Goal: Task Accomplishment & Management: Manage account settings

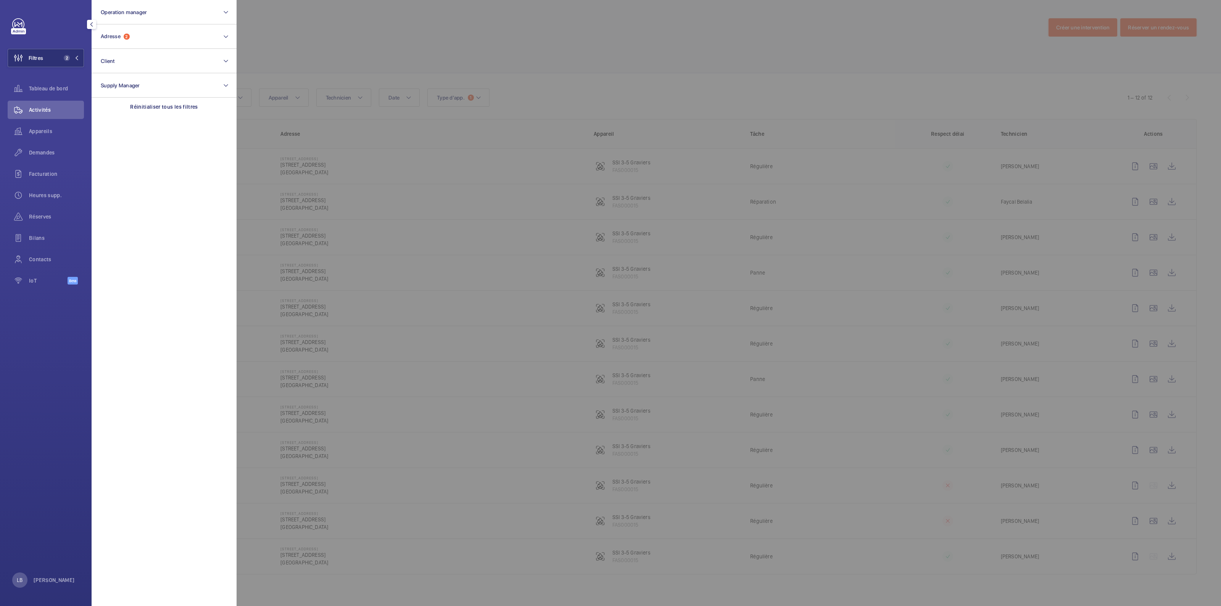
drag, startPoint x: 457, startPoint y: 47, endPoint x: 674, endPoint y: 3, distance: 221.4
click at [458, 47] on div at bounding box center [846, 303] width 1221 height 606
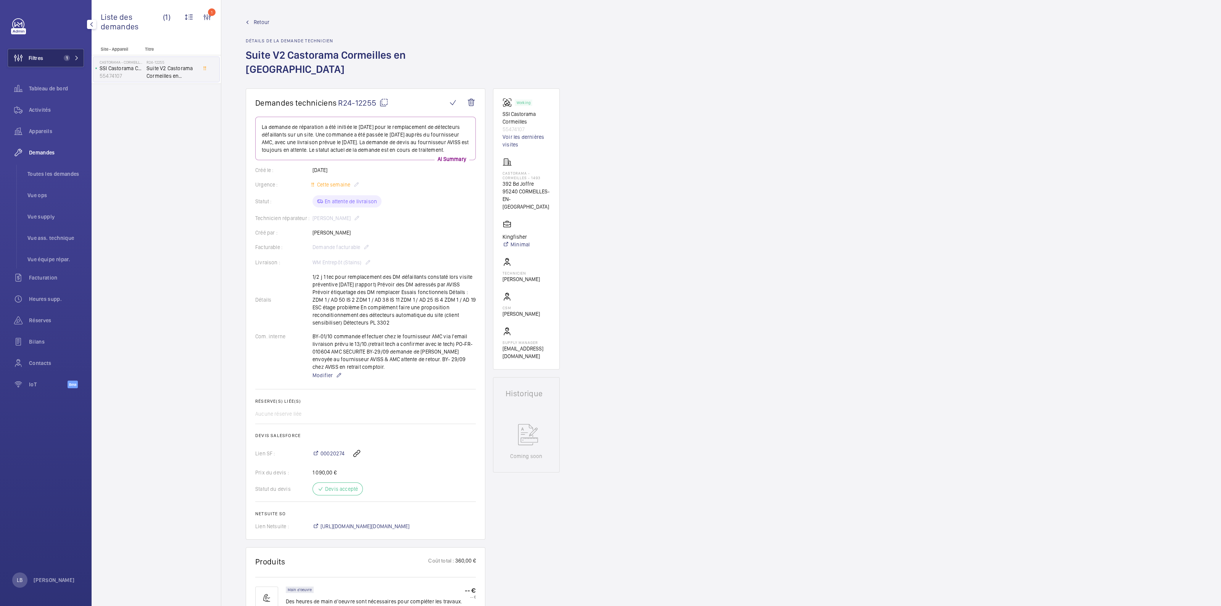
click at [66, 55] on span "1" at bounding box center [67, 58] width 6 height 6
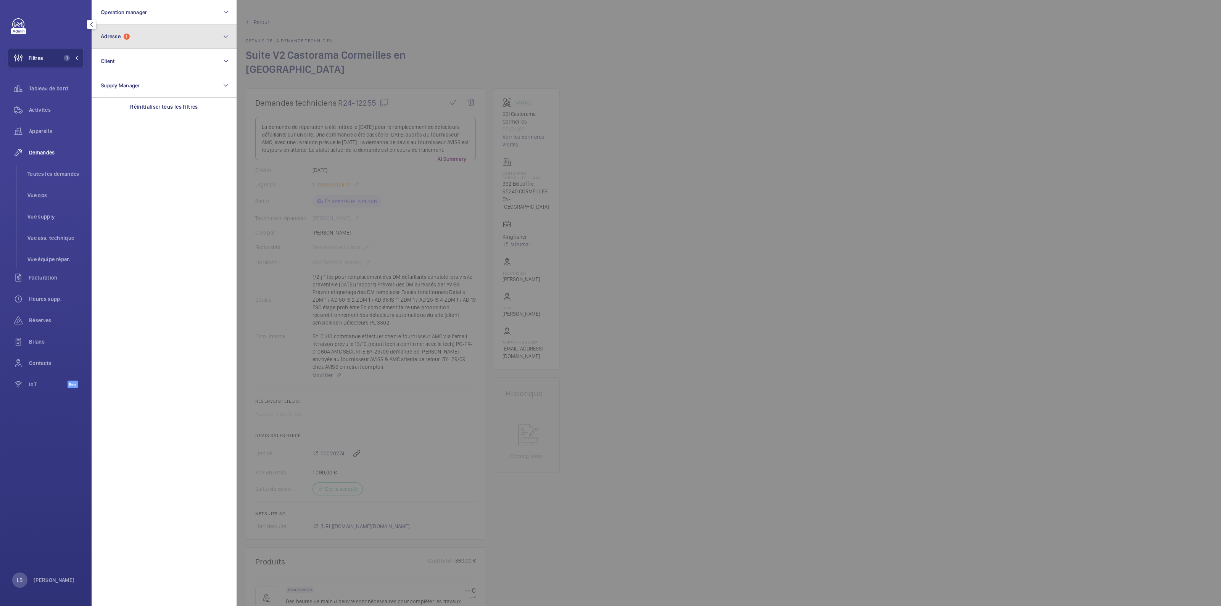
click at [183, 40] on button "Adresse 1" at bounding box center [164, 36] width 145 height 24
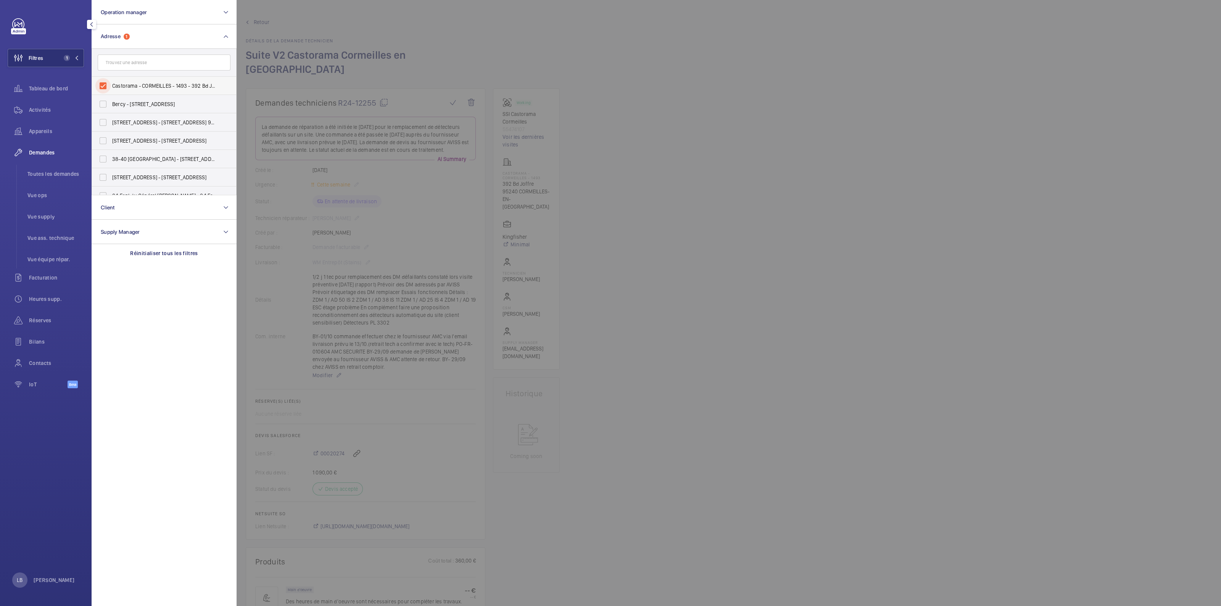
click at [103, 85] on input "Castorama - CORMEILLES - 1493 - 392 Bd Joffre, CORMEILLES-EN-PARISIS 95240" at bounding box center [102, 85] width 15 height 15
checkbox input "false"
click at [135, 68] on input "text" at bounding box center [164, 63] width 133 height 16
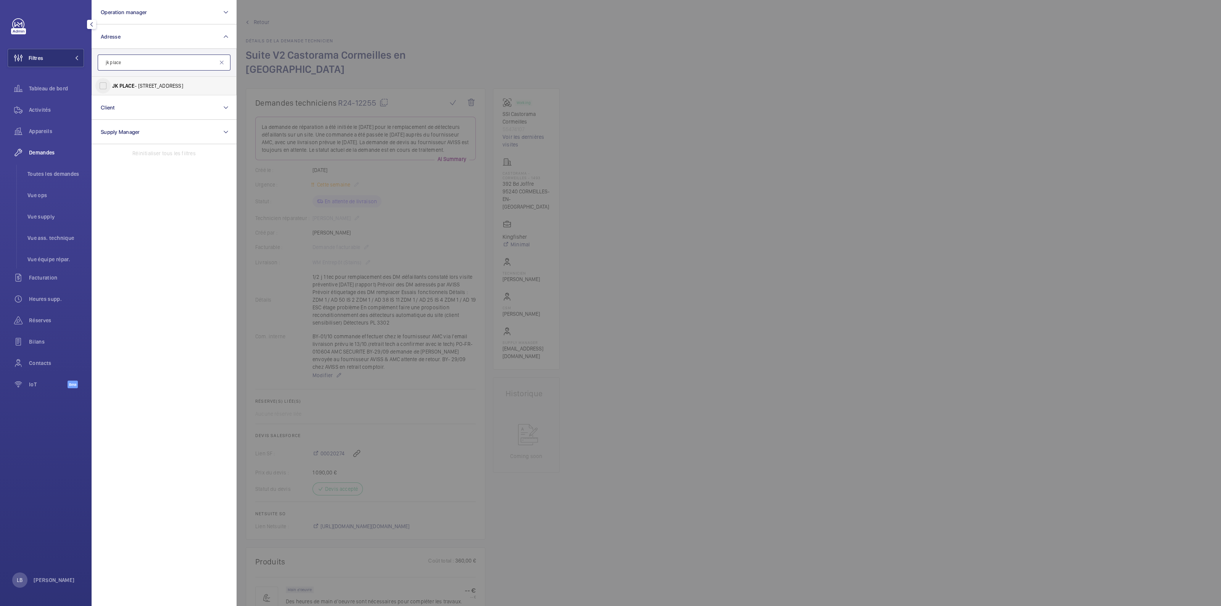
type input "jk place"
click at [97, 88] on input "JK PLACE - [STREET_ADDRESS]" at bounding box center [102, 85] width 15 height 15
checkbox input "true"
click at [43, 107] on span "Activités" at bounding box center [56, 110] width 55 height 8
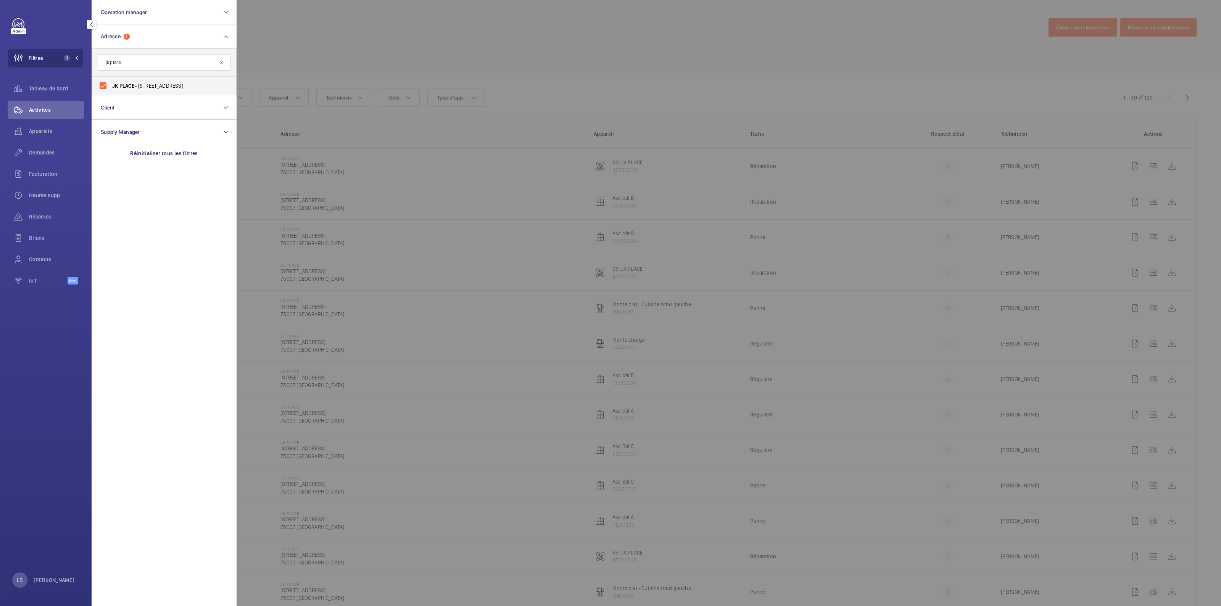
click at [552, 64] on div at bounding box center [846, 303] width 1221 height 606
